Goal: Task Accomplishment & Management: Manage account settings

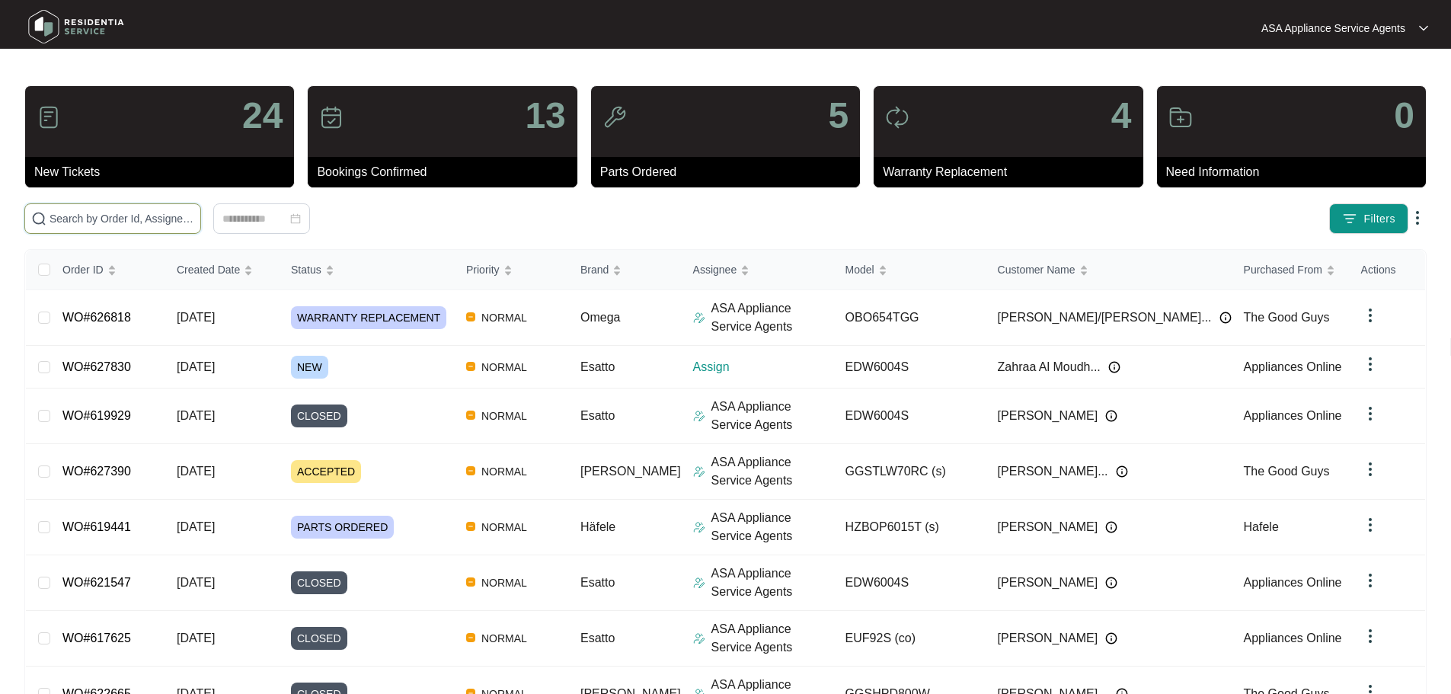
click at [194, 222] on input "text" at bounding box center [121, 218] width 145 height 17
paste input "627830"
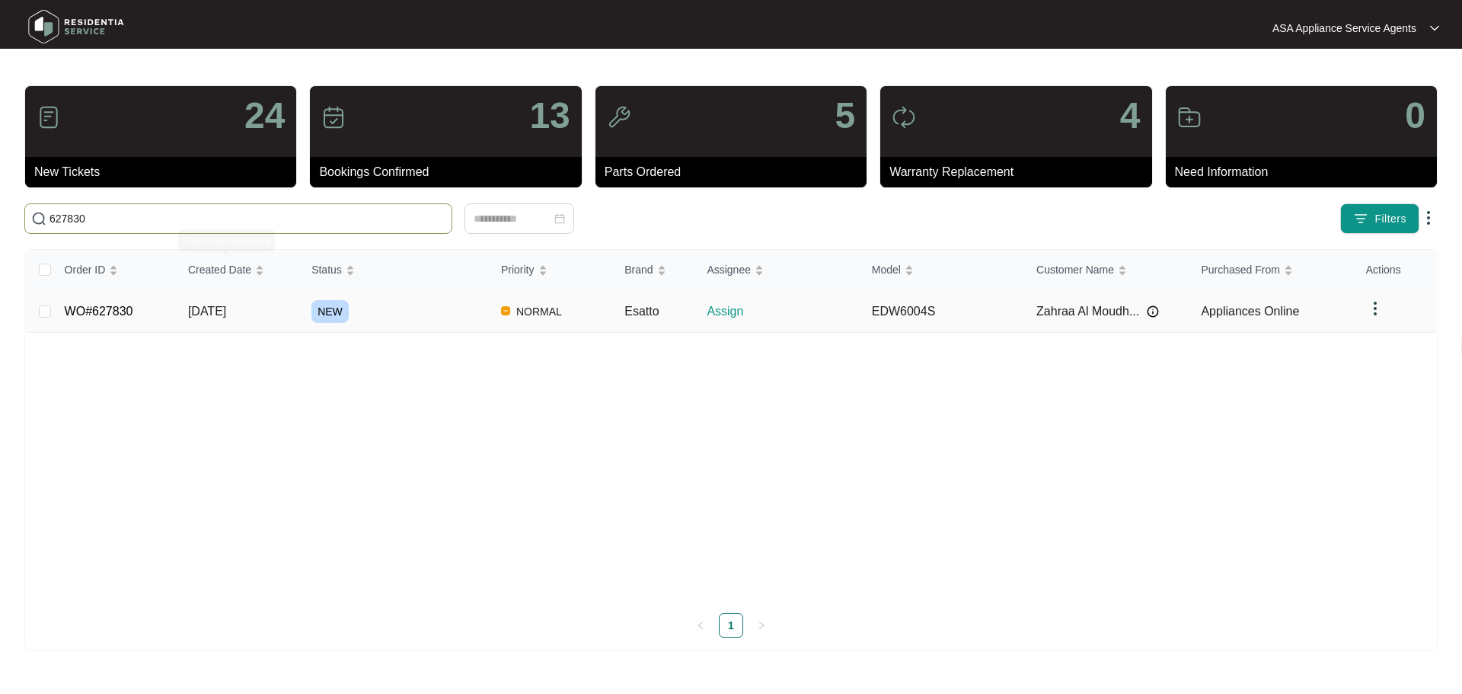
type input "627830"
click at [295, 305] on td "[DATE]" at bounding box center [237, 311] width 123 height 43
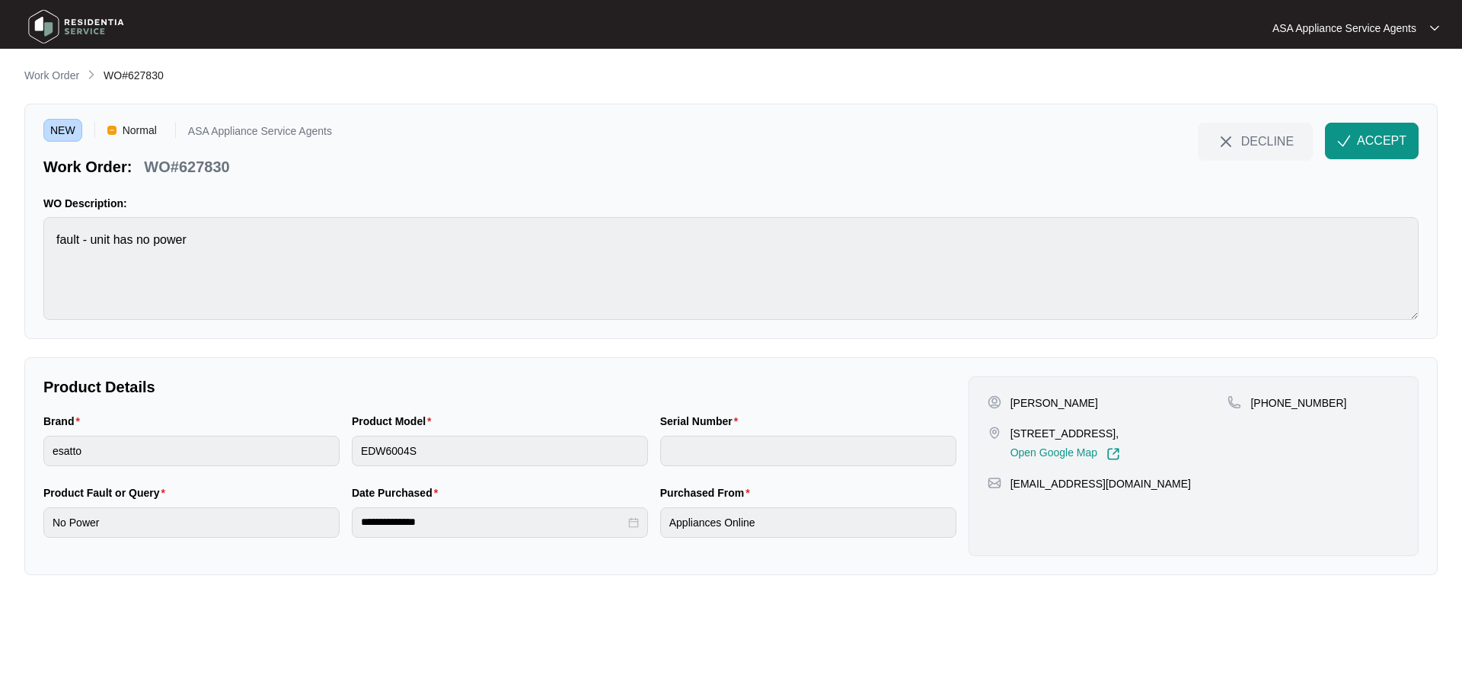
click at [1080, 402] on p "[PERSON_NAME]" at bounding box center [1054, 402] width 88 height 15
copy p "Moudhaffir"
drag, startPoint x: 1012, startPoint y: 398, endPoint x: 1056, endPoint y: 404, distance: 44.6
click at [1056, 404] on p "[PERSON_NAME]" at bounding box center [1054, 402] width 88 height 15
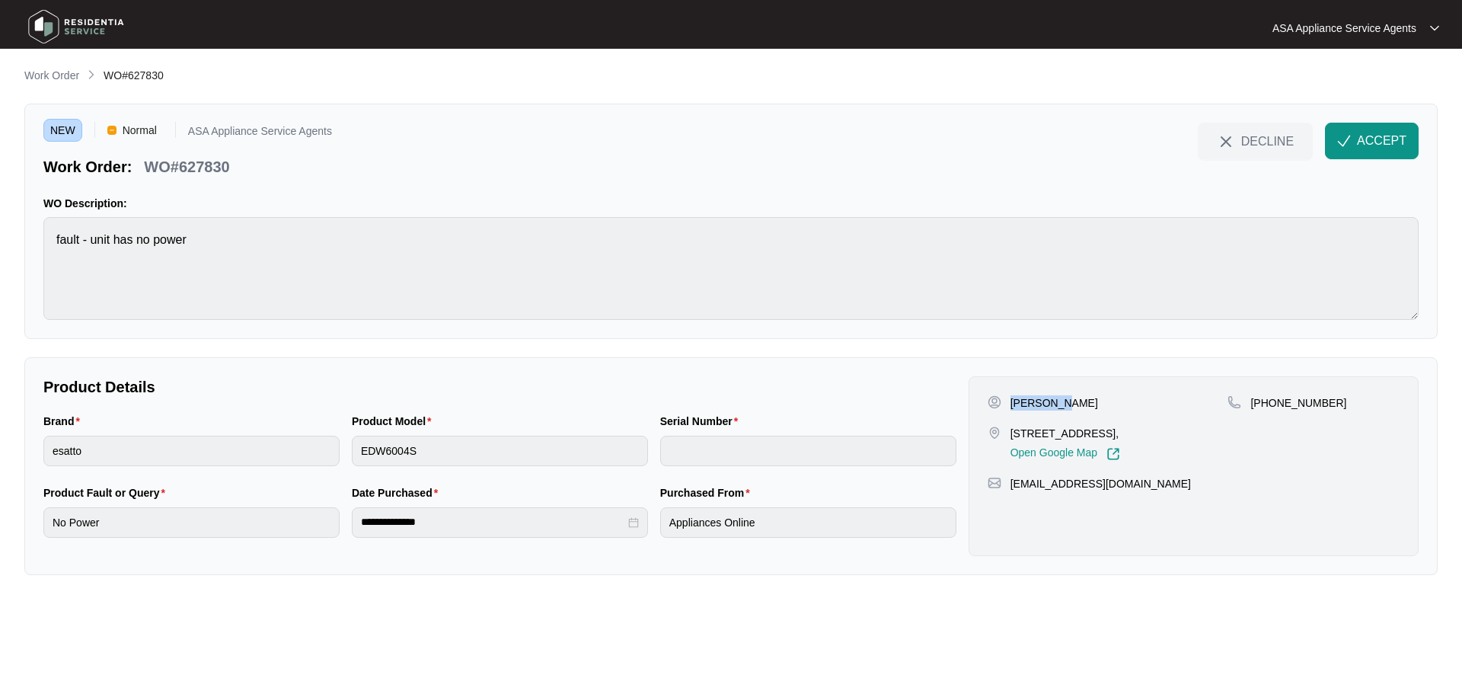
copy p "[PERSON_NAME]"
drag, startPoint x: 1005, startPoint y: 433, endPoint x: 1081, endPoint y: 438, distance: 76.3
click at [1081, 438] on div "[STREET_ADDRESS], Open Google Map" at bounding box center [1108, 443] width 241 height 35
copy div "10A Durack Pl"
click at [1120, 435] on p "[STREET_ADDRESS]," at bounding box center [1065, 433] width 110 height 15
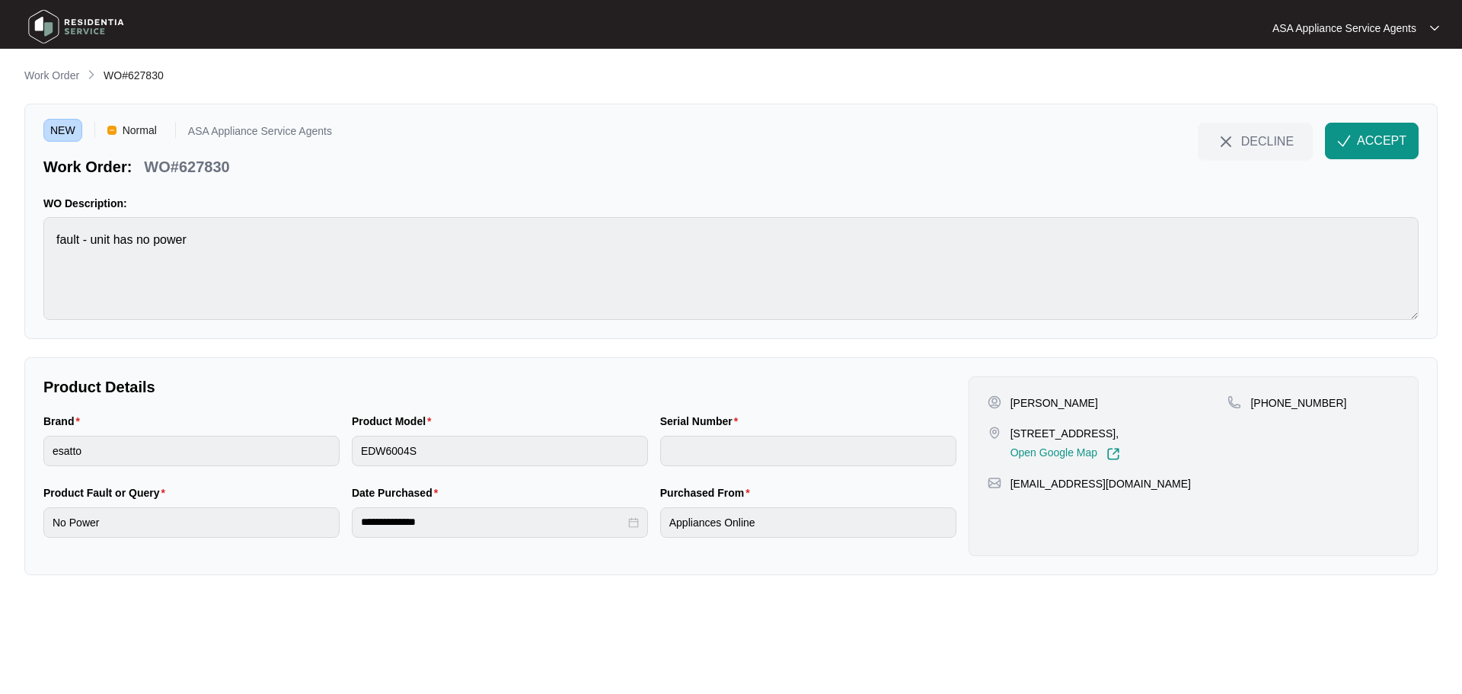
click at [1120, 435] on p "[STREET_ADDRESS]," at bounding box center [1065, 433] width 110 height 15
copy p "Koondoola"
drag, startPoint x: 1268, startPoint y: 402, endPoint x: 1346, endPoint y: 416, distance: 79.6
click at [1346, 416] on div "[PHONE_NUMBER]" at bounding box center [1313, 427] width 172 height 65
copy p "431998140"
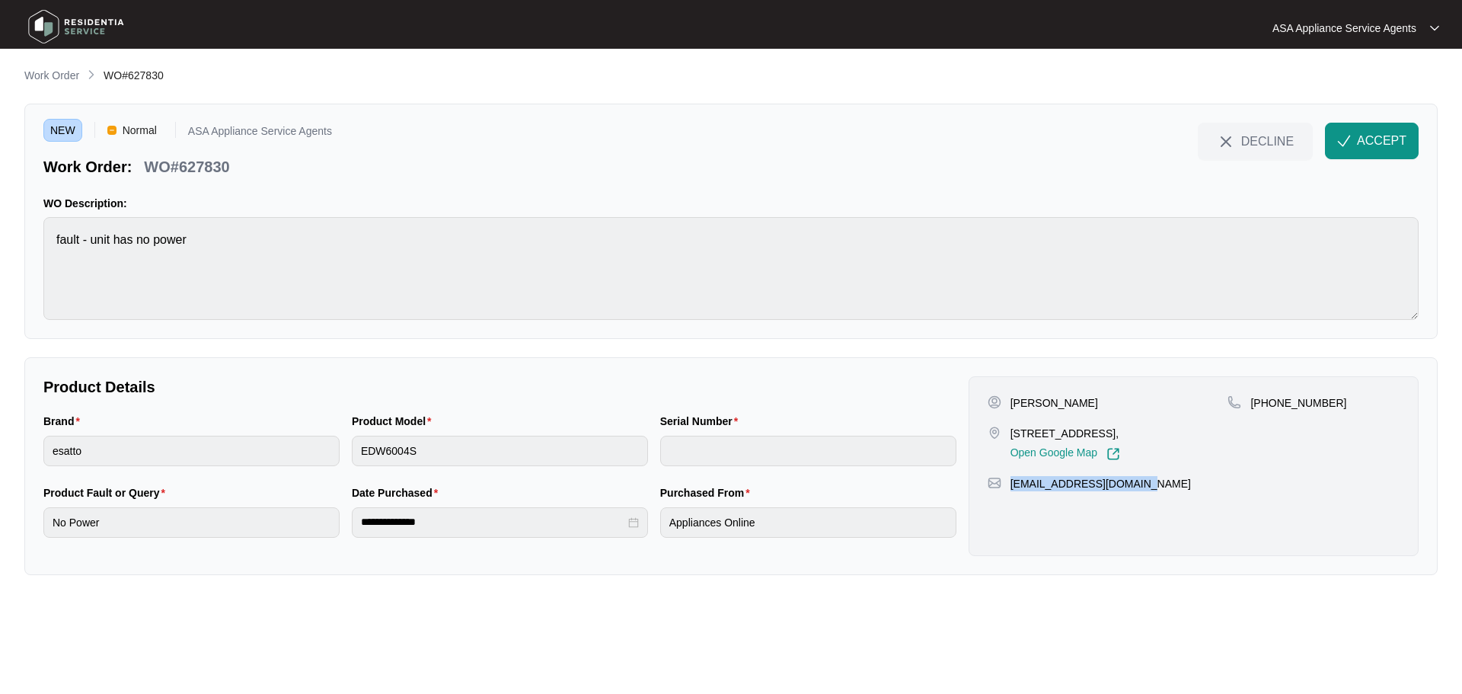
drag, startPoint x: 1147, startPoint y: 487, endPoint x: 1013, endPoint y: 489, distance: 134.8
click at [1013, 489] on div "[EMAIL_ADDRESS][DOMAIN_NAME]" at bounding box center [1194, 483] width 412 height 15
copy p "[EMAIL_ADDRESS][DOMAIN_NAME]"
click at [0, 254] on html "**********" at bounding box center [731, 347] width 1462 height 694
click at [248, 465] on div "Brand esatto Product Model EDW6004S Serial Number" at bounding box center [499, 449] width 925 height 72
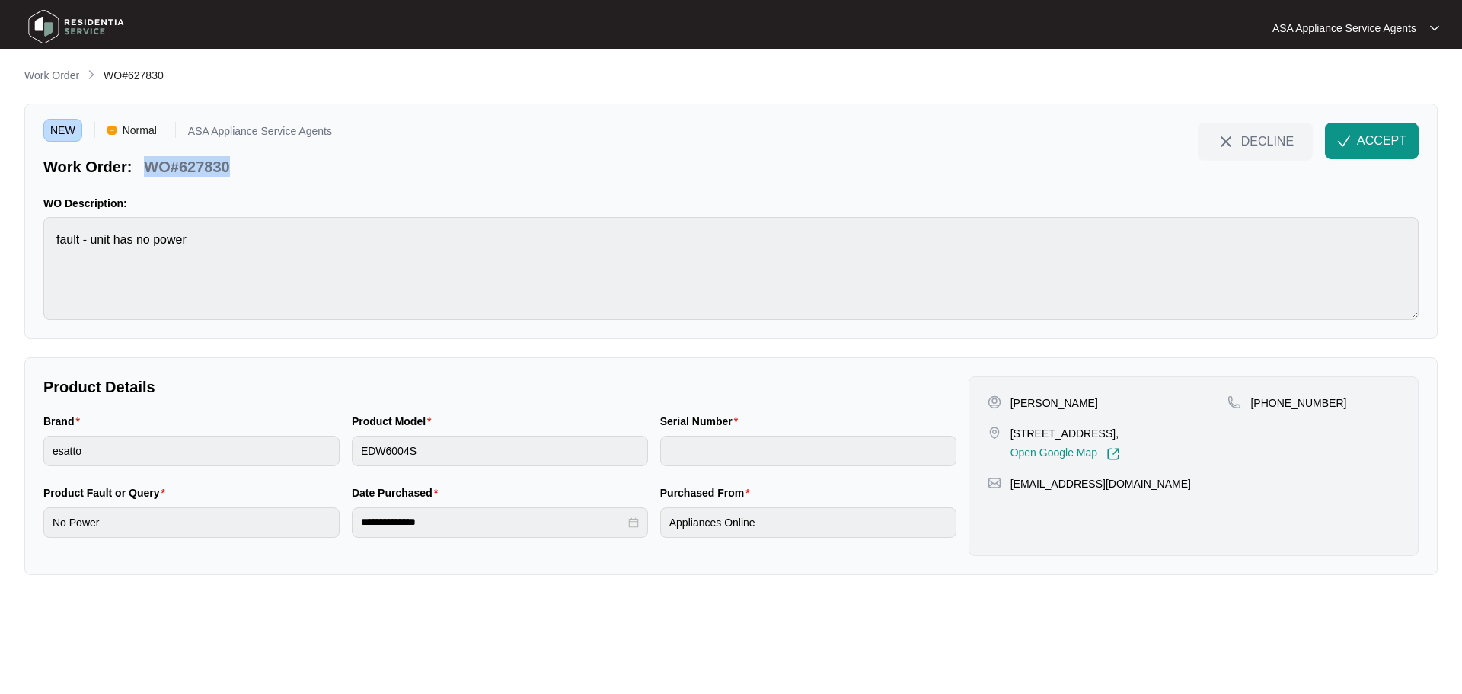
drag, startPoint x: 231, startPoint y: 171, endPoint x: 151, endPoint y: 171, distance: 80.7
click at [151, 171] on div "WO#627830" at bounding box center [186, 164] width 97 height 27
copy p "WO#627830"
click at [1352, 136] on button "ACCEPT" at bounding box center [1372, 141] width 94 height 37
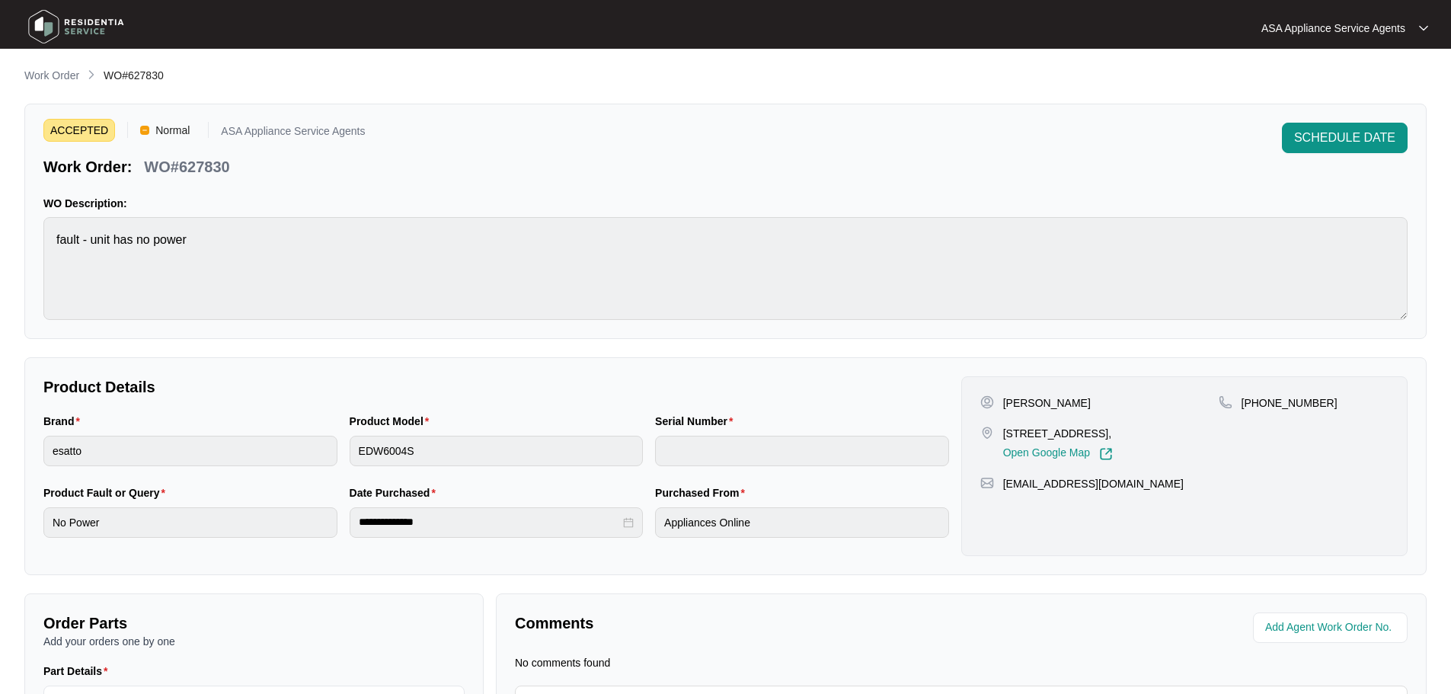
click at [166, 338] on div "ACCEPTED Normal ASA Appliance Service Agents Work Order: WO#627830 SCHEDULE DAT…" at bounding box center [725, 221] width 1402 height 235
click at [73, 75] on p "Work Order" at bounding box center [51, 75] width 55 height 15
